Goal: Transaction & Acquisition: Purchase product/service

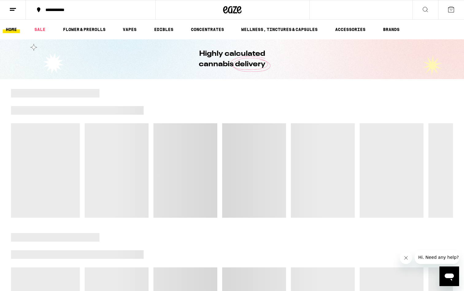
click at [426, 11] on icon at bounding box center [425, 9] width 5 height 5
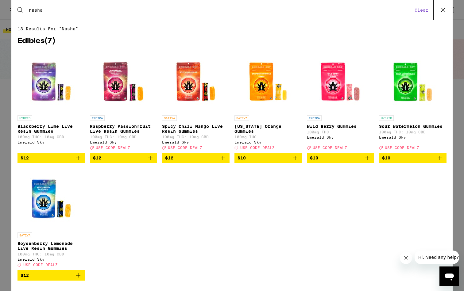
type input "nasha"
click at [441, 10] on icon at bounding box center [443, 9] width 9 height 9
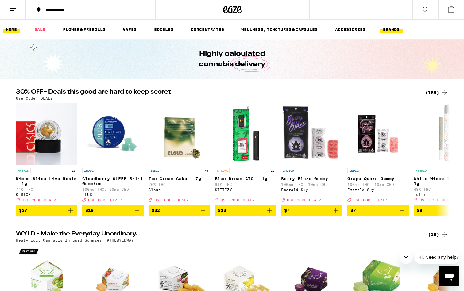
click at [387, 31] on link "BRANDS" at bounding box center [391, 29] width 23 height 7
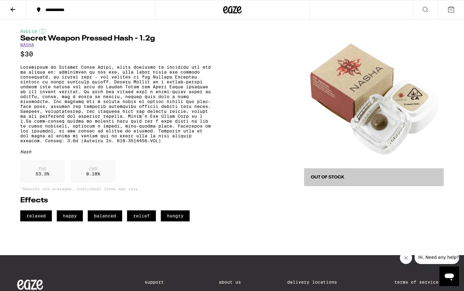
click at [451, 7] on icon at bounding box center [451, 9] width 7 height 7
